Goal: Task Accomplishment & Management: Complete application form

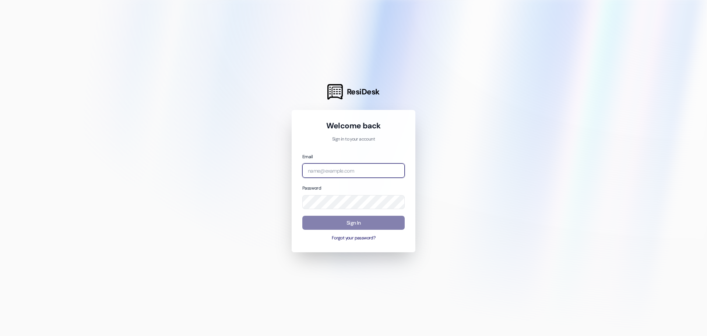
click at [327, 169] on input "email" at bounding box center [353, 170] width 102 height 14
drag, startPoint x: 431, startPoint y: 1, endPoint x: 151, endPoint y: 35, distance: 281.5
click at [157, 42] on div at bounding box center [353, 168] width 707 height 336
click at [247, 253] on div at bounding box center [353, 168] width 707 height 336
